Goal: Navigation & Orientation: Find specific page/section

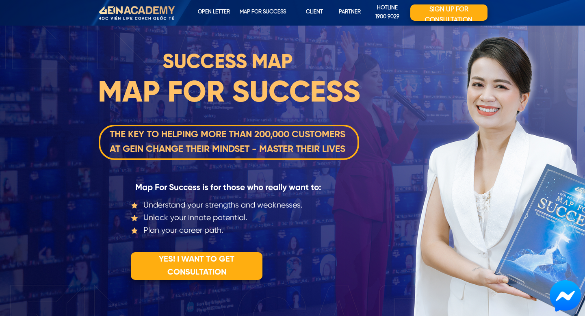
click at [278, 49] on h3 "SUCCESS MAP" at bounding box center [227, 62] width 271 height 31
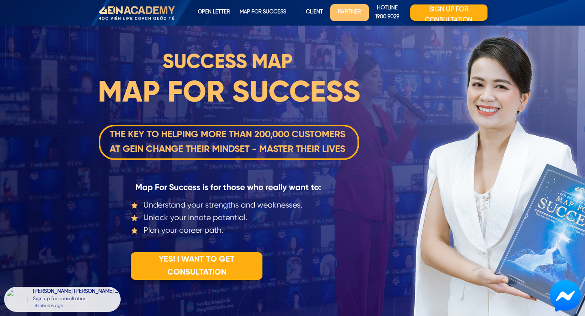
click at [347, 12] on font "Partner" at bounding box center [349, 12] width 23 height 6
click at [347, 11] on font "Partner" at bounding box center [349, 12] width 23 height 6
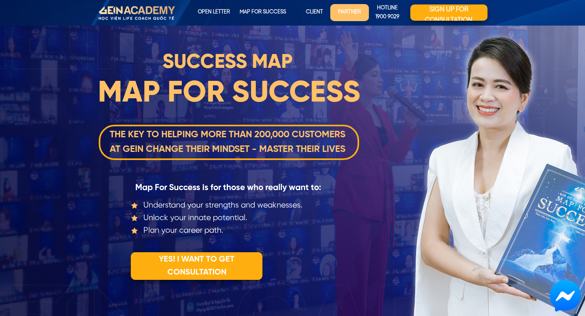
click at [347, 11] on font "Partner" at bounding box center [349, 12] width 23 height 6
click at [346, 11] on font "Partner" at bounding box center [349, 12] width 23 height 6
click at [346, 12] on font "Partner" at bounding box center [349, 12] width 23 height 6
click at [346, 11] on font "Partner" at bounding box center [349, 12] width 23 height 6
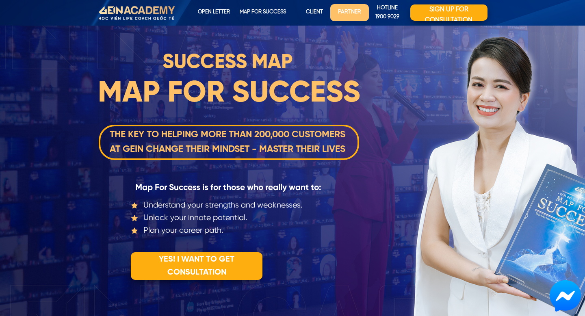
click at [346, 11] on font "Partner" at bounding box center [349, 12] width 23 height 6
